Goal: Task Accomplishment & Management: Complete application form

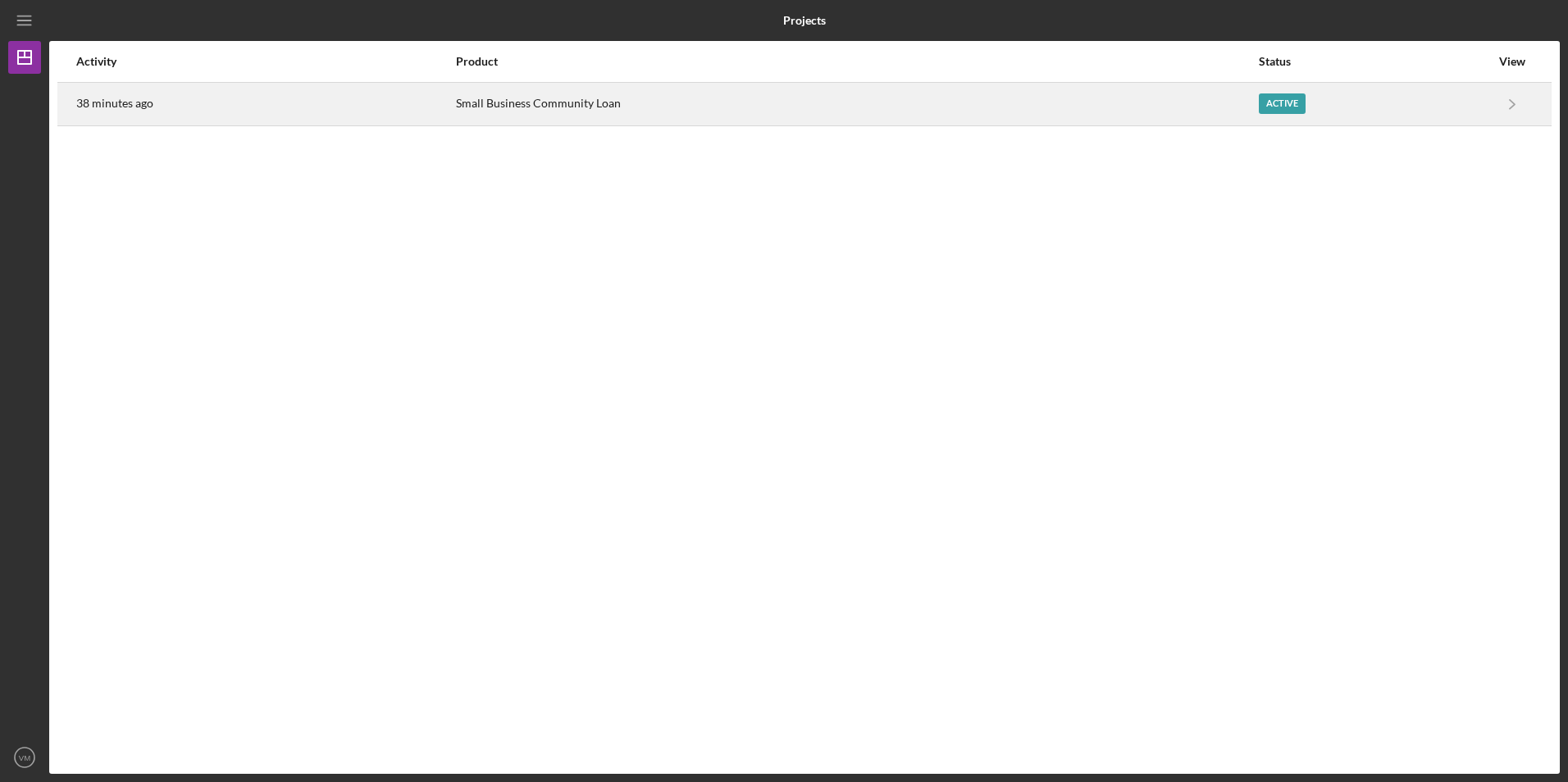
click at [619, 106] on div "Small Business Community Loan" at bounding box center [856, 104] width 801 height 41
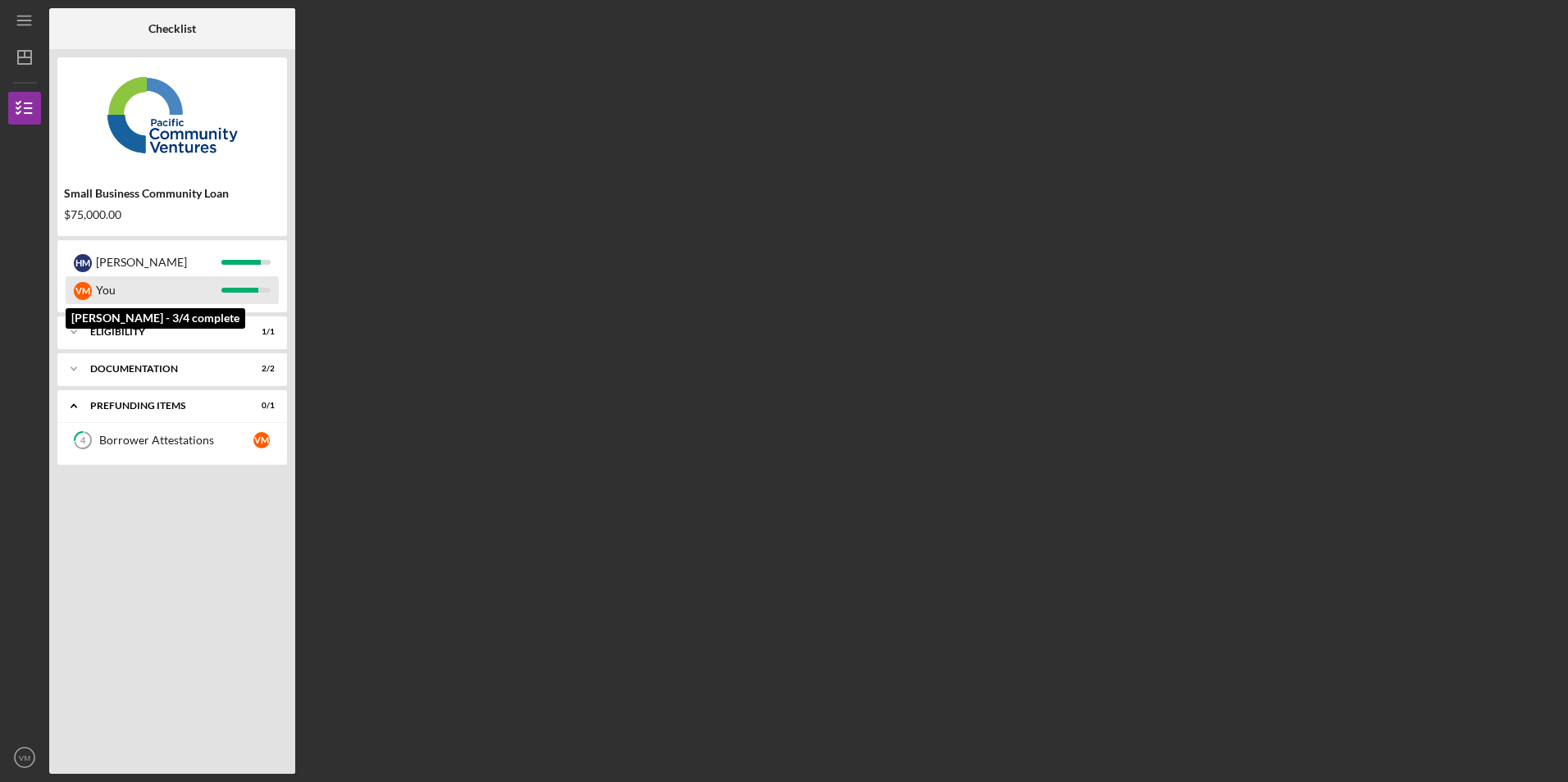
click at [118, 293] on div "You" at bounding box center [159, 290] width 126 height 28
click at [233, 442] on div "Borrower Attestations" at bounding box center [176, 440] width 154 height 13
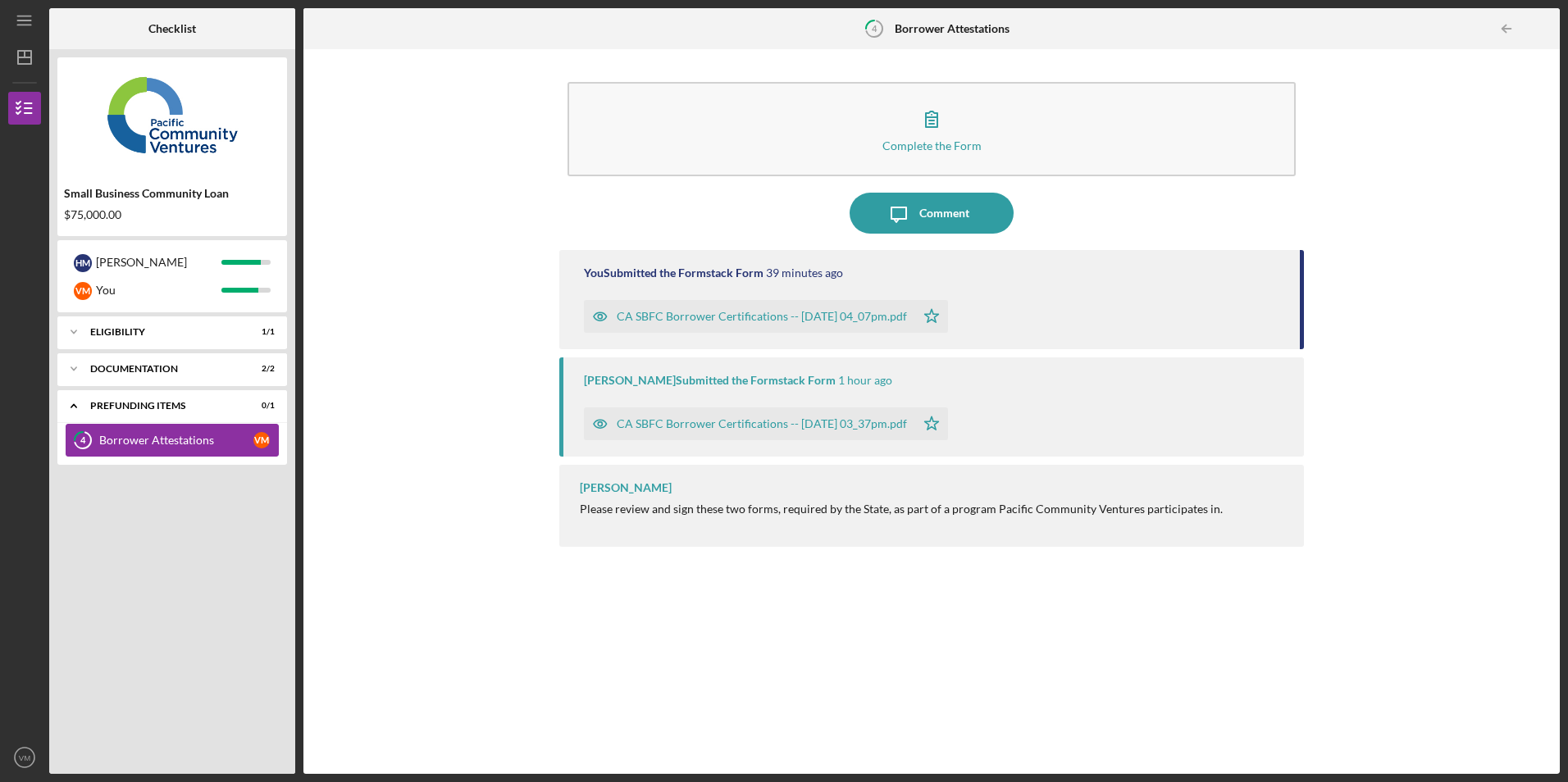
click at [155, 438] on div "Borrower Attestations" at bounding box center [176, 440] width 154 height 13
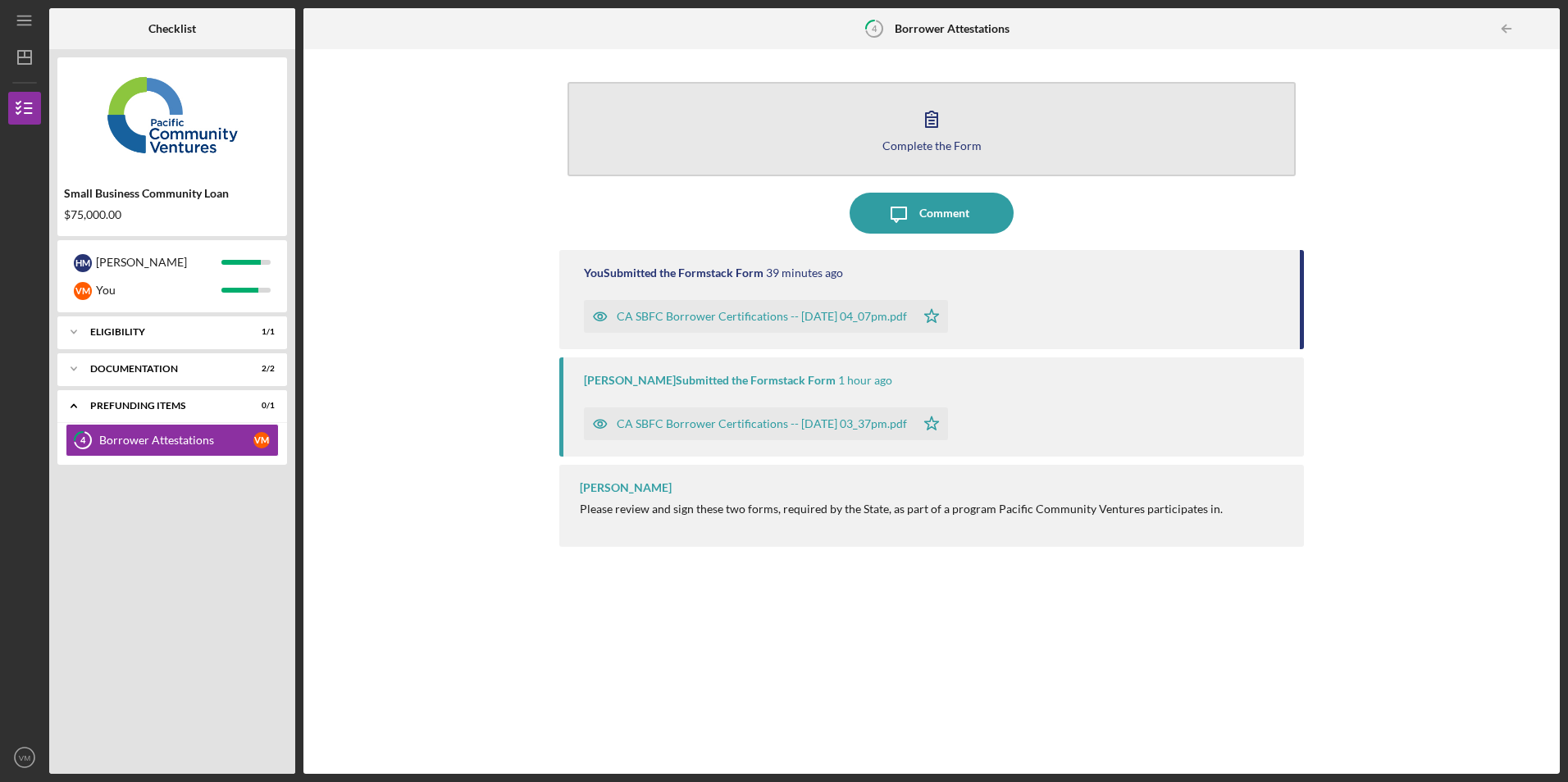
click at [938, 154] on button "Complete the Form Form" at bounding box center [931, 129] width 728 height 94
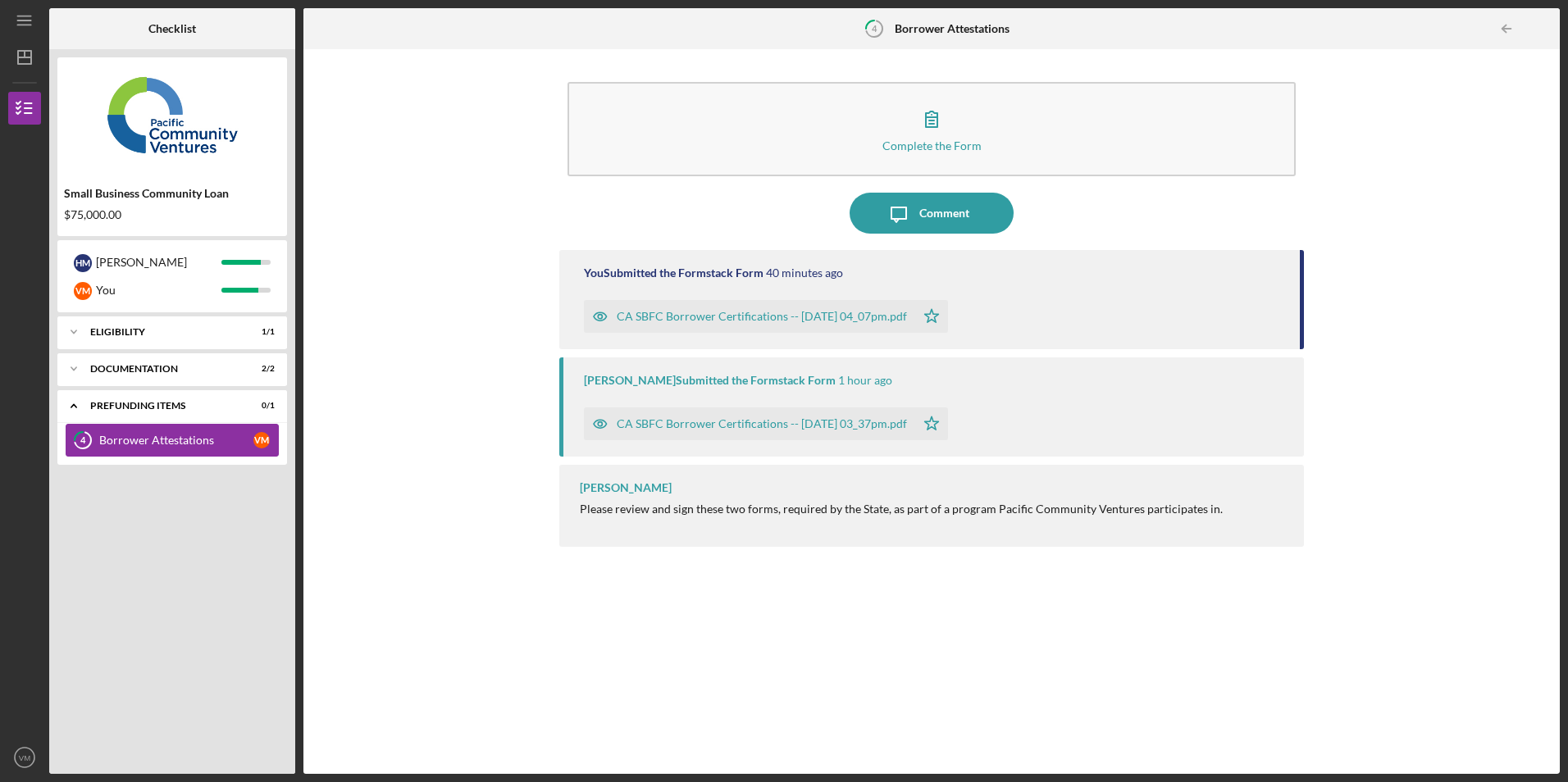
click at [164, 442] on div "Borrower Attestations" at bounding box center [176, 440] width 154 height 13
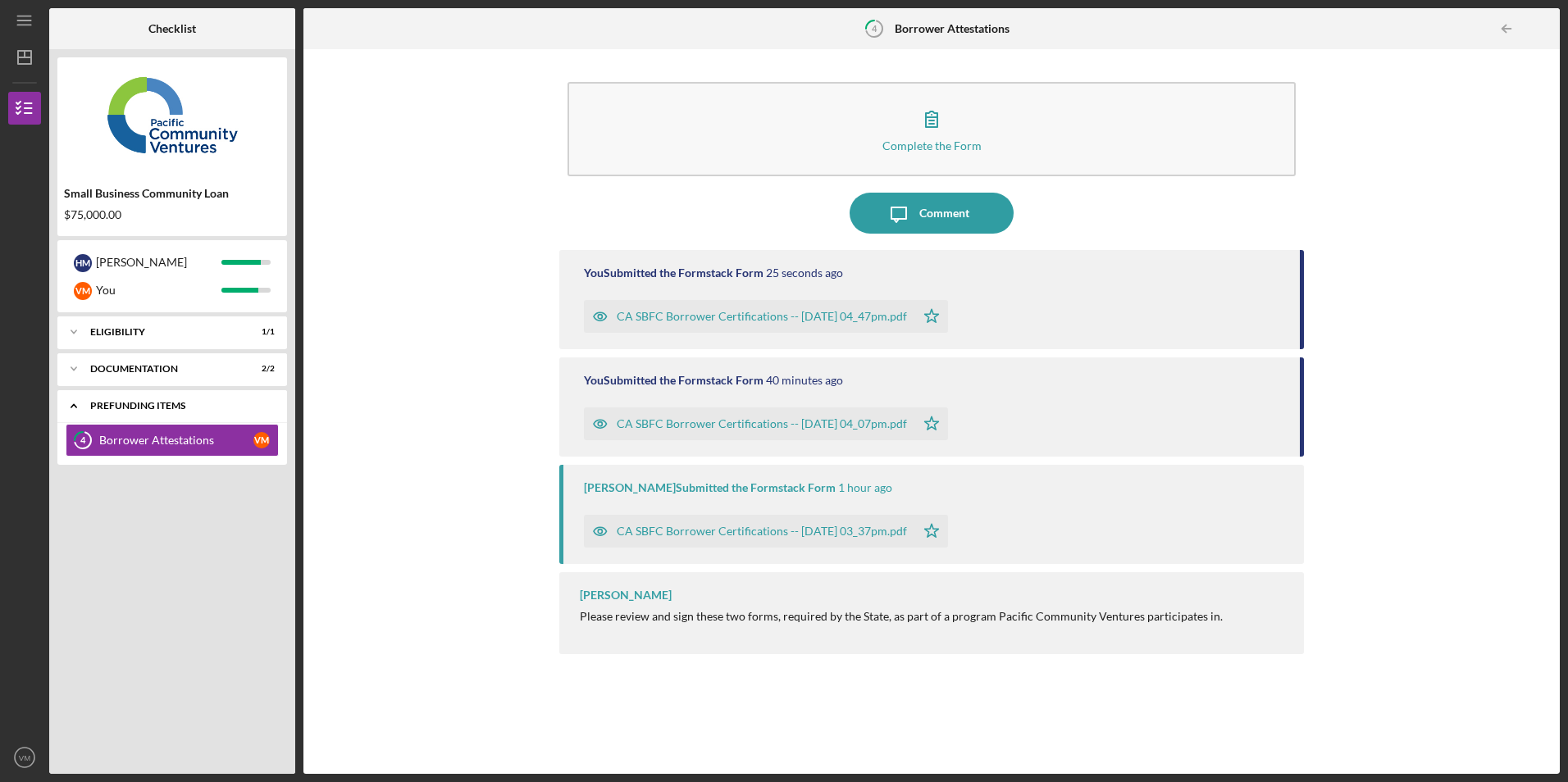
click at [185, 403] on div "Prefunding Items" at bounding box center [178, 406] width 177 height 10
click at [31, 753] on icon "VM" at bounding box center [24, 757] width 32 height 41
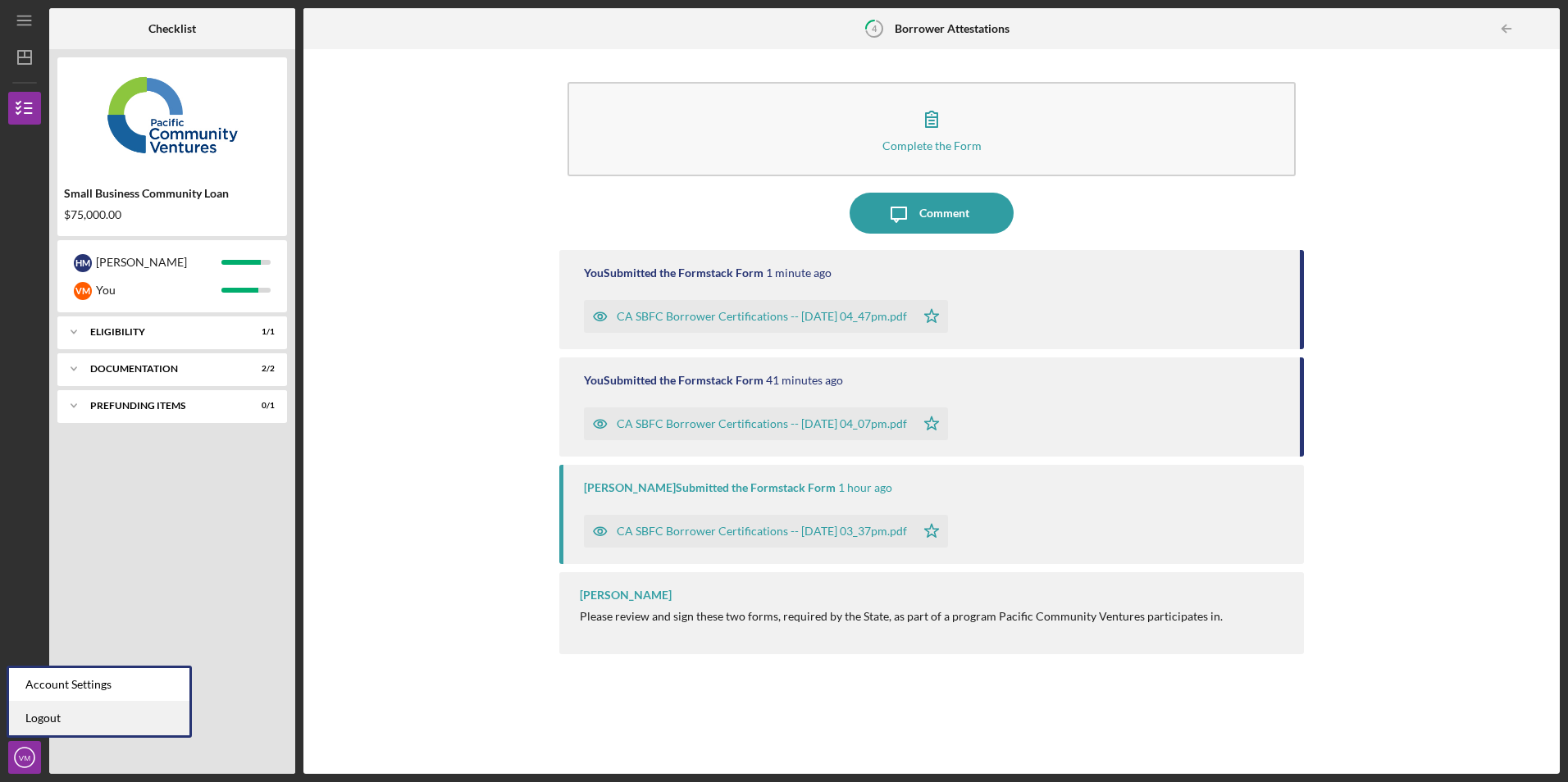
click at [73, 714] on link "Logout" at bounding box center [99, 718] width 180 height 33
